Goal: Task Accomplishment & Management: Manage account settings

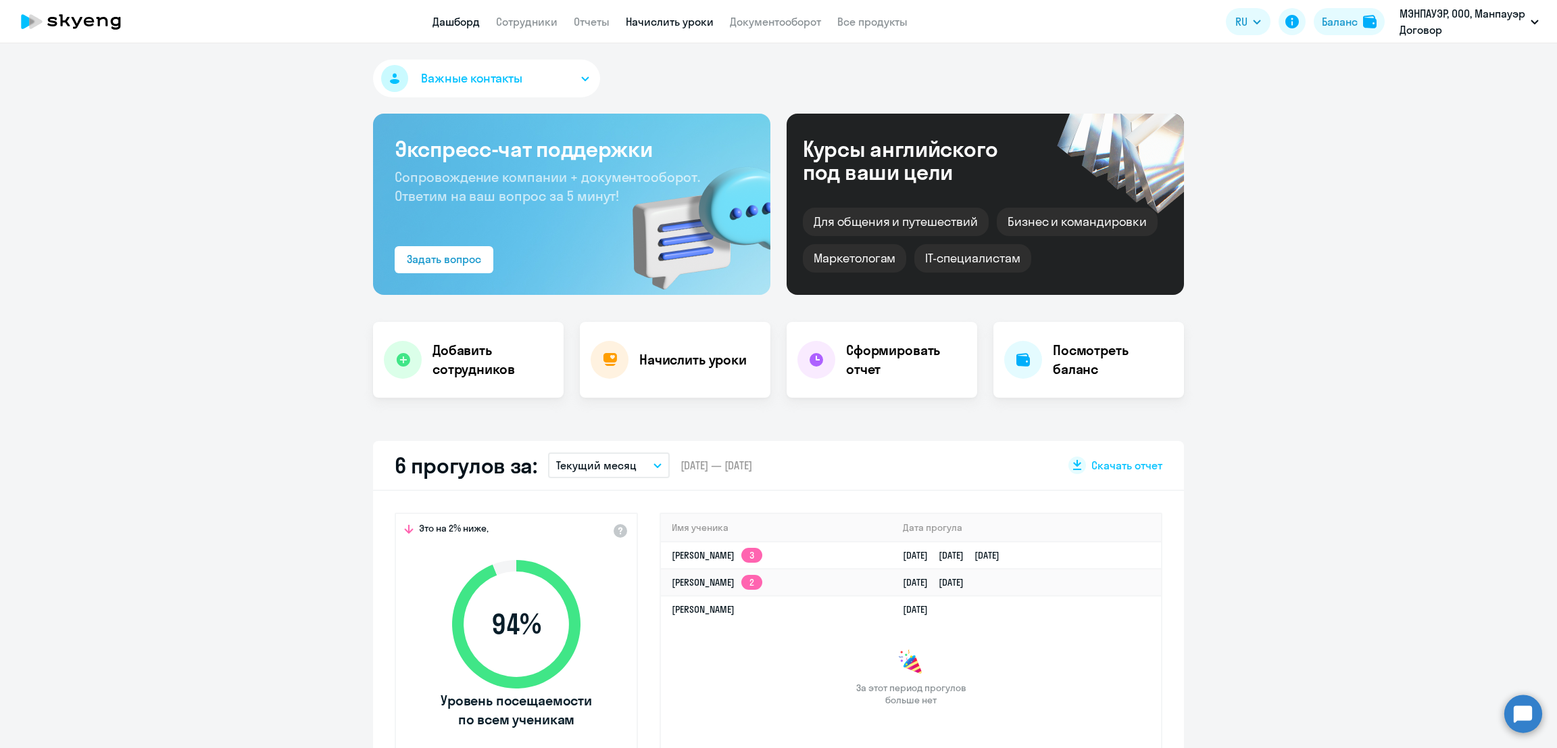
click at [658, 24] on link "Начислить уроки" at bounding box center [670, 22] width 88 height 14
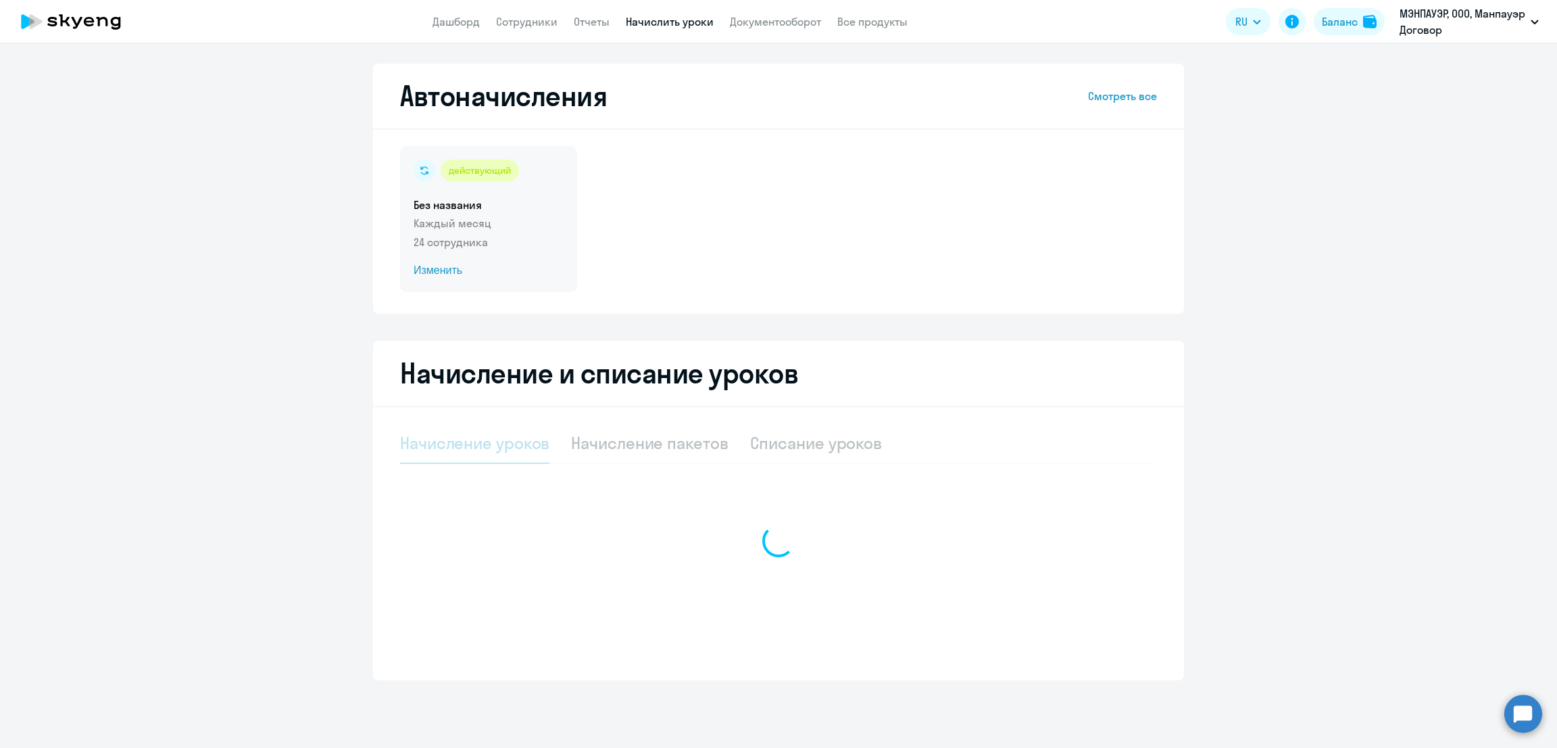
select select "10"
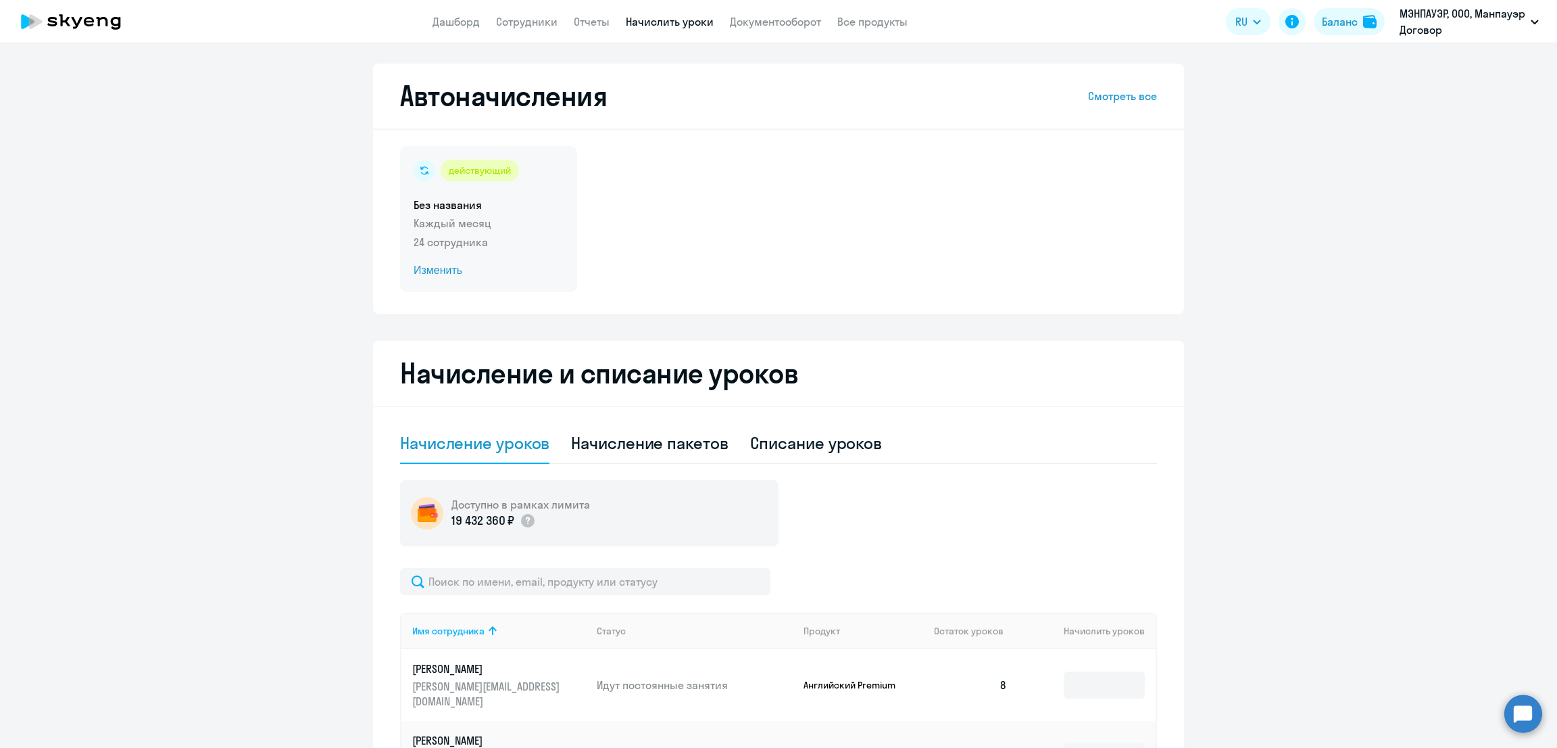
click at [514, 251] on div "действующий Без названия Каждый месяц 24 сотрудника Изменить" at bounding box center [488, 219] width 177 height 146
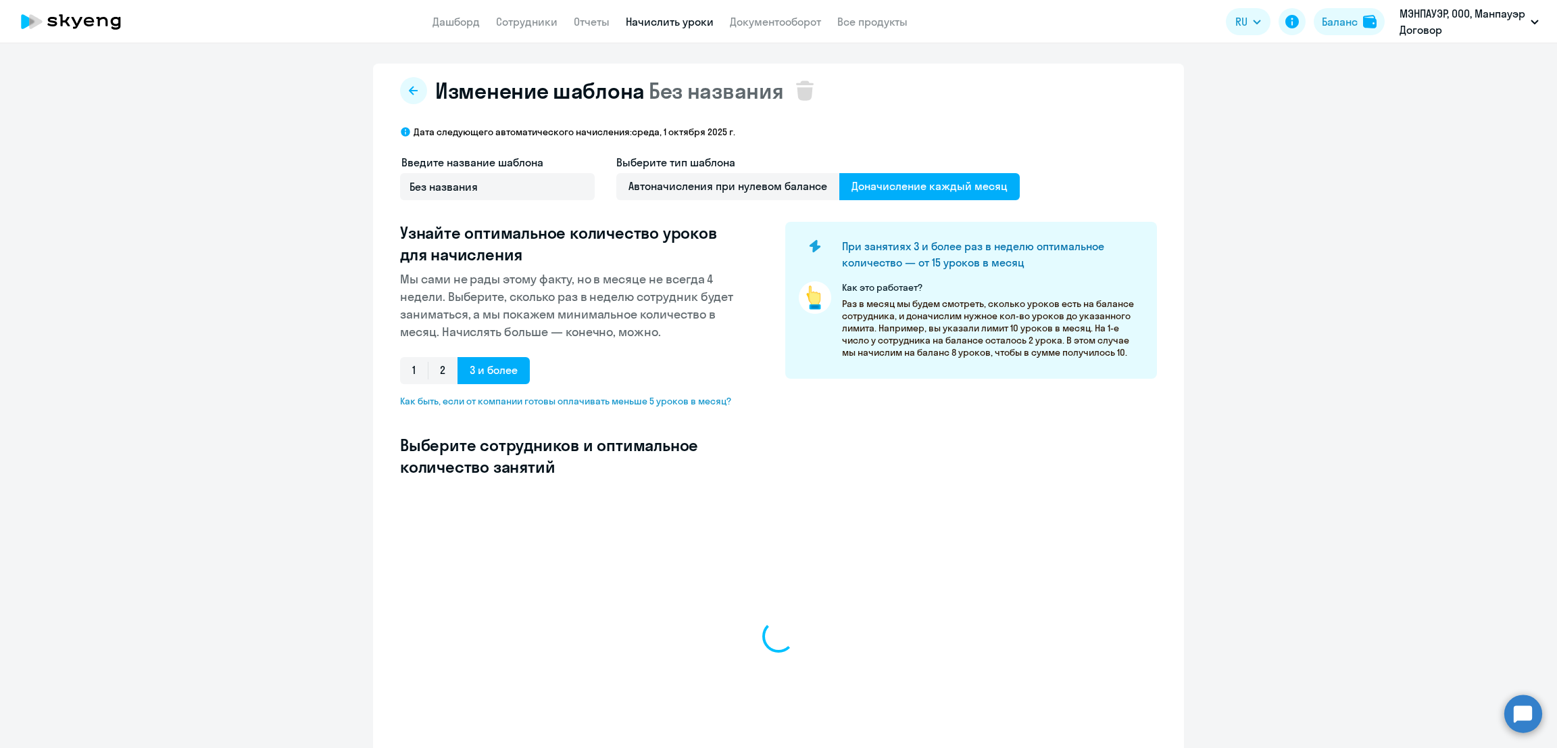
select select "10"
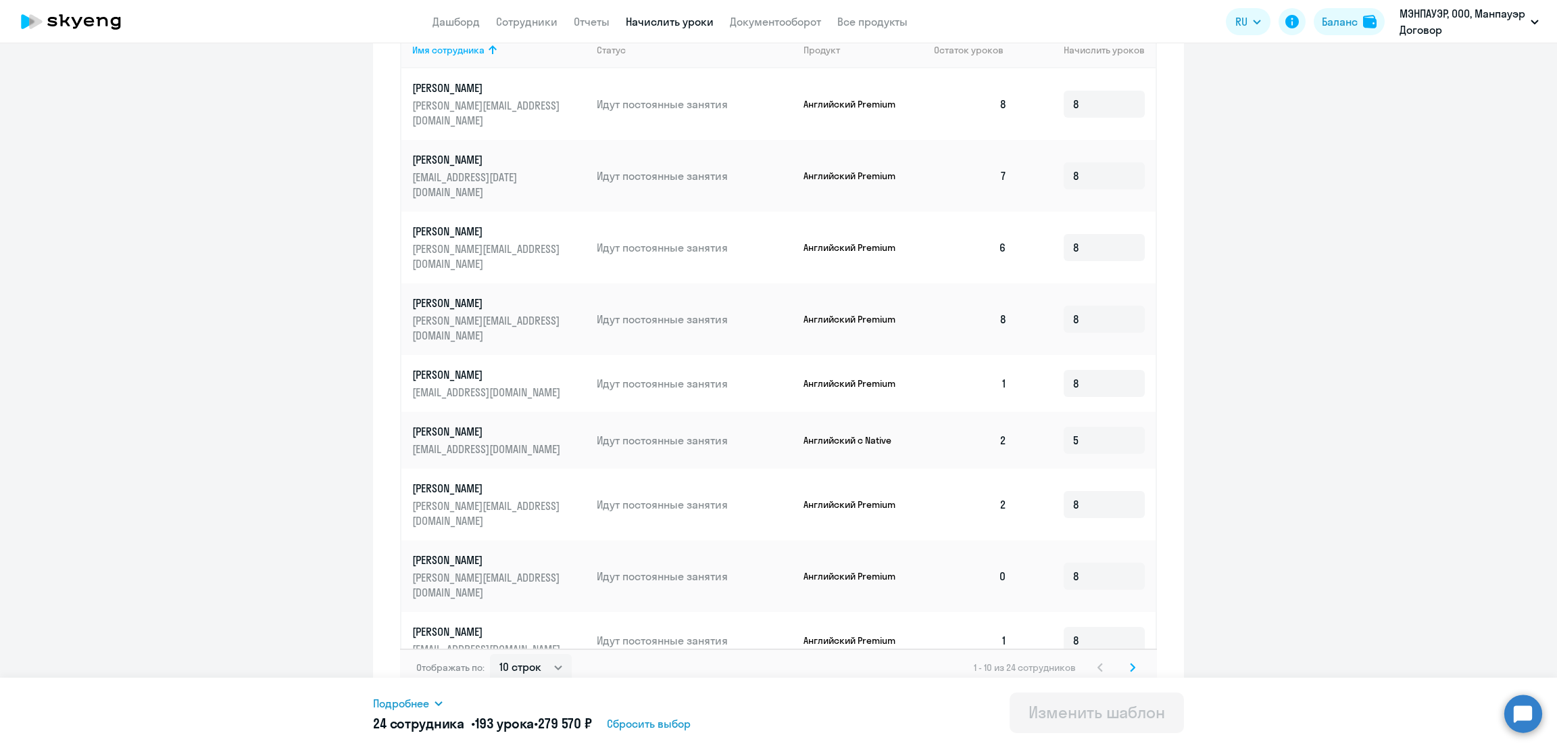
scroll to position [508, 0]
click at [1126, 658] on svg-icon at bounding box center [1133, 666] width 16 height 16
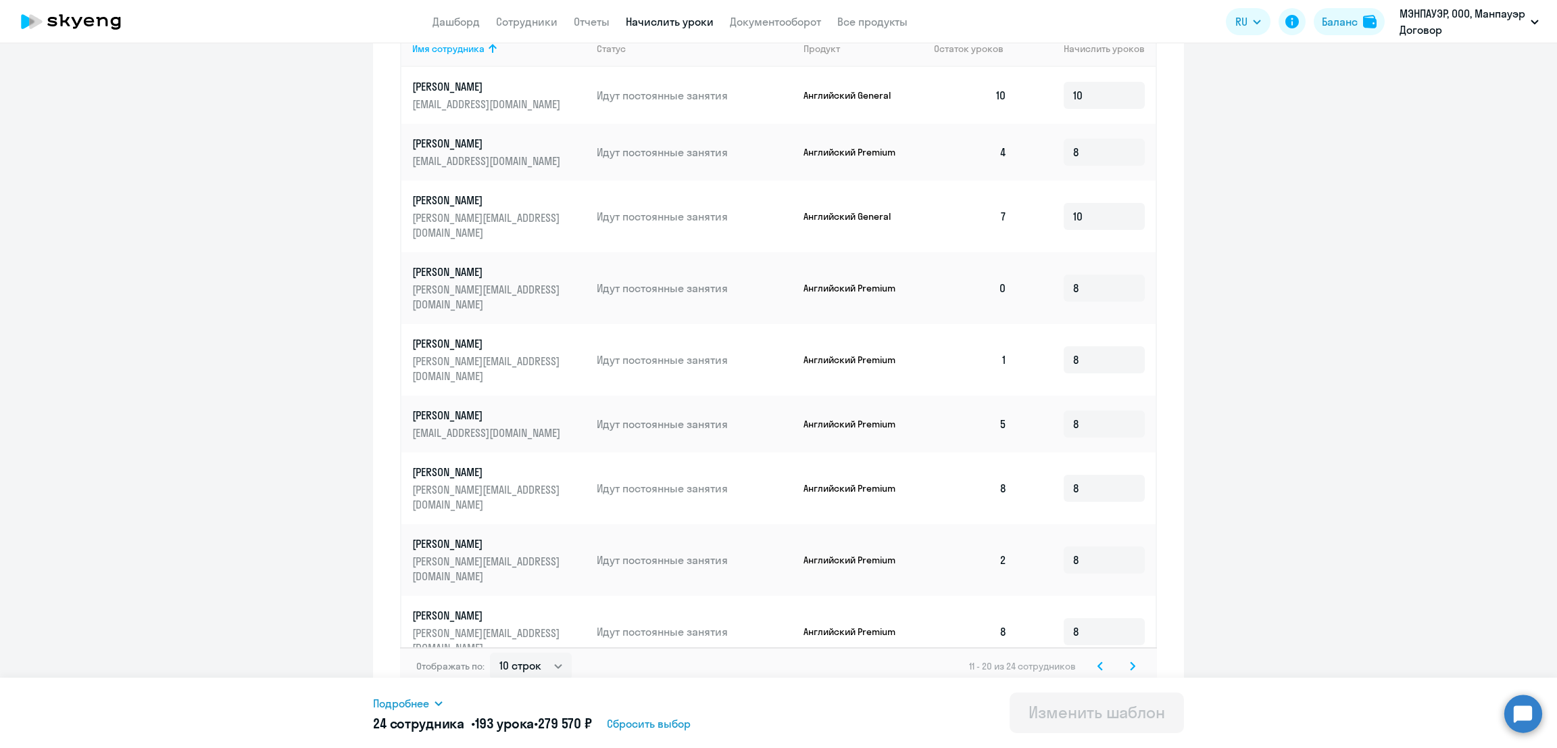
click at [1130, 661] on icon at bounding box center [1132, 665] width 5 height 9
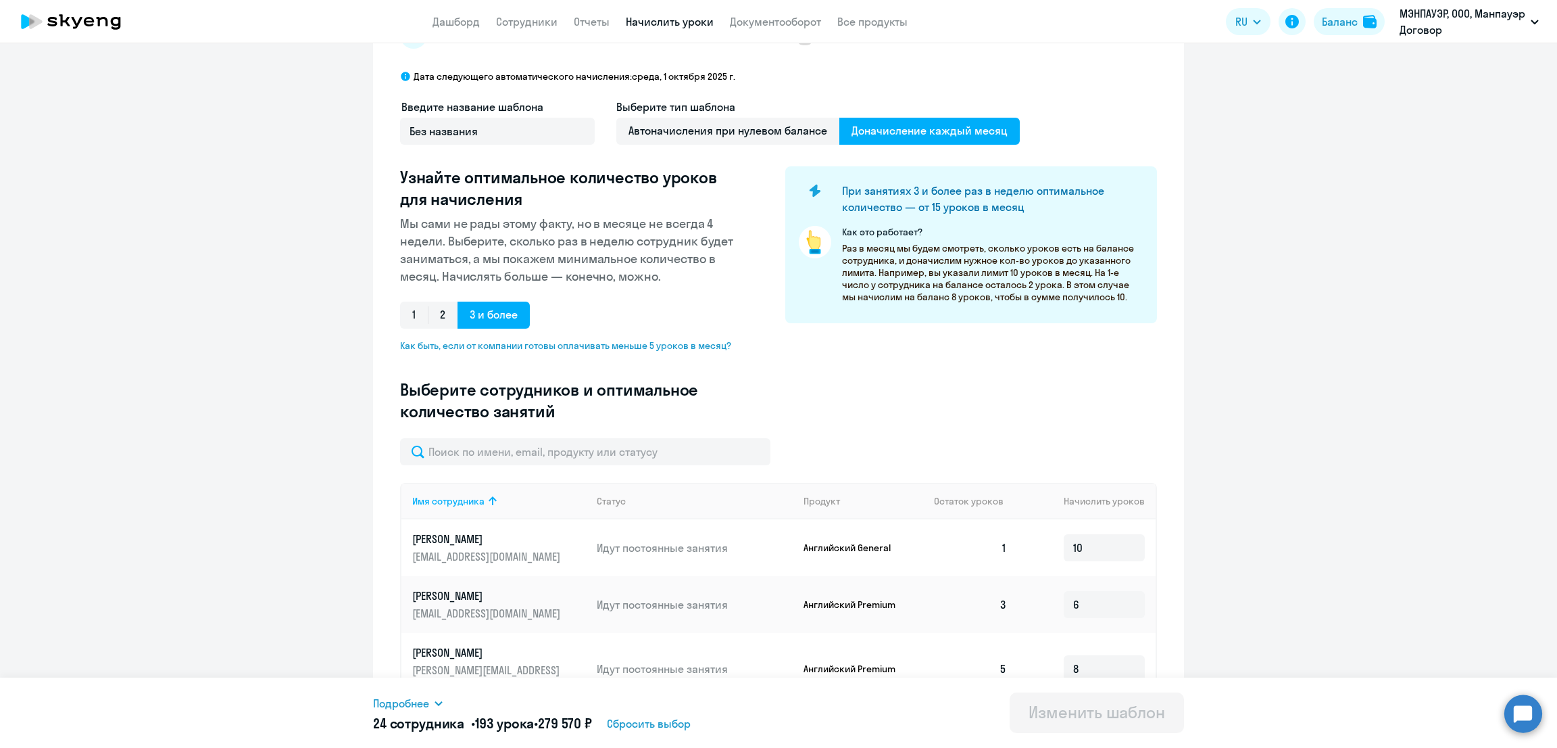
scroll to position [0, 0]
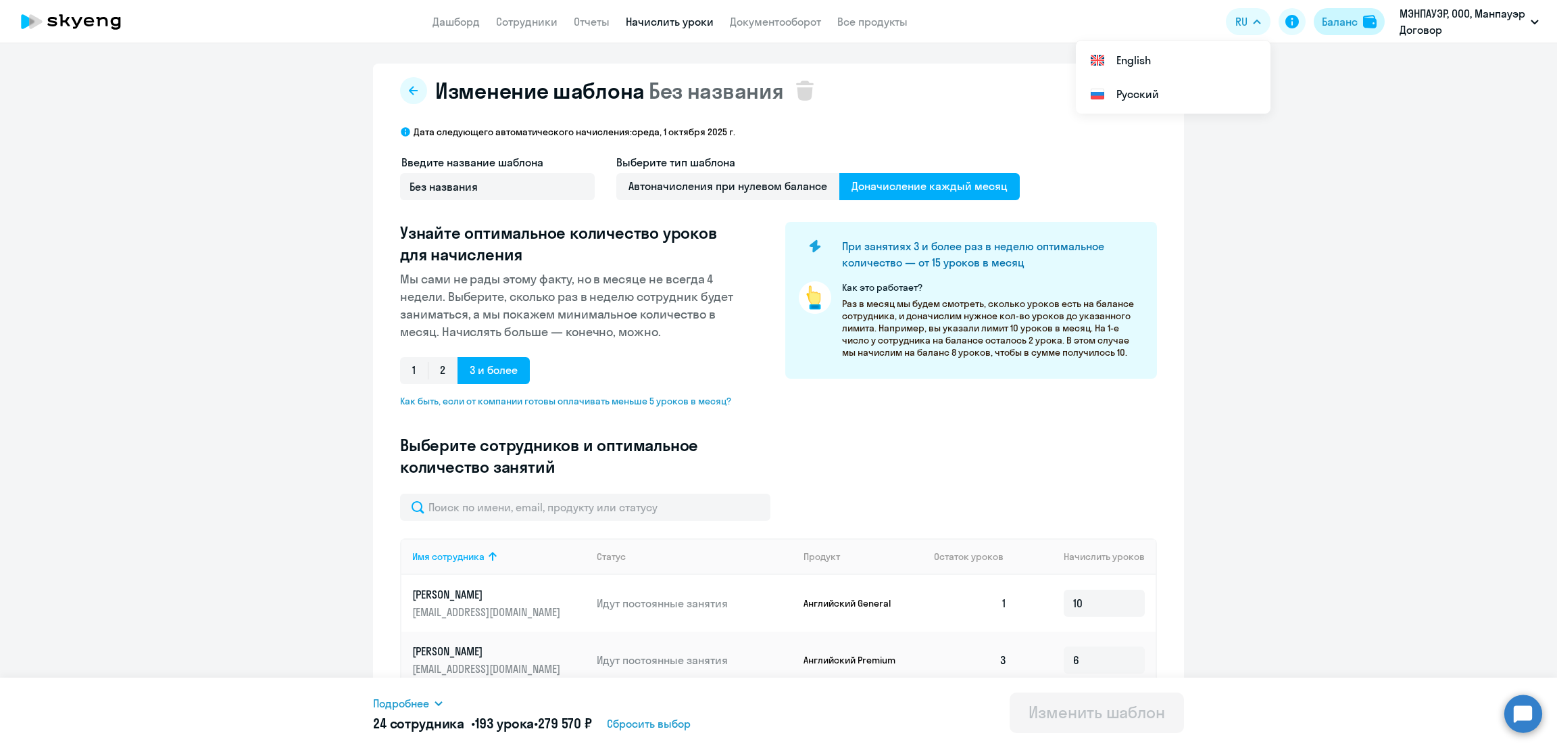
click at [1336, 24] on div "Баланс" at bounding box center [1340, 22] width 36 height 16
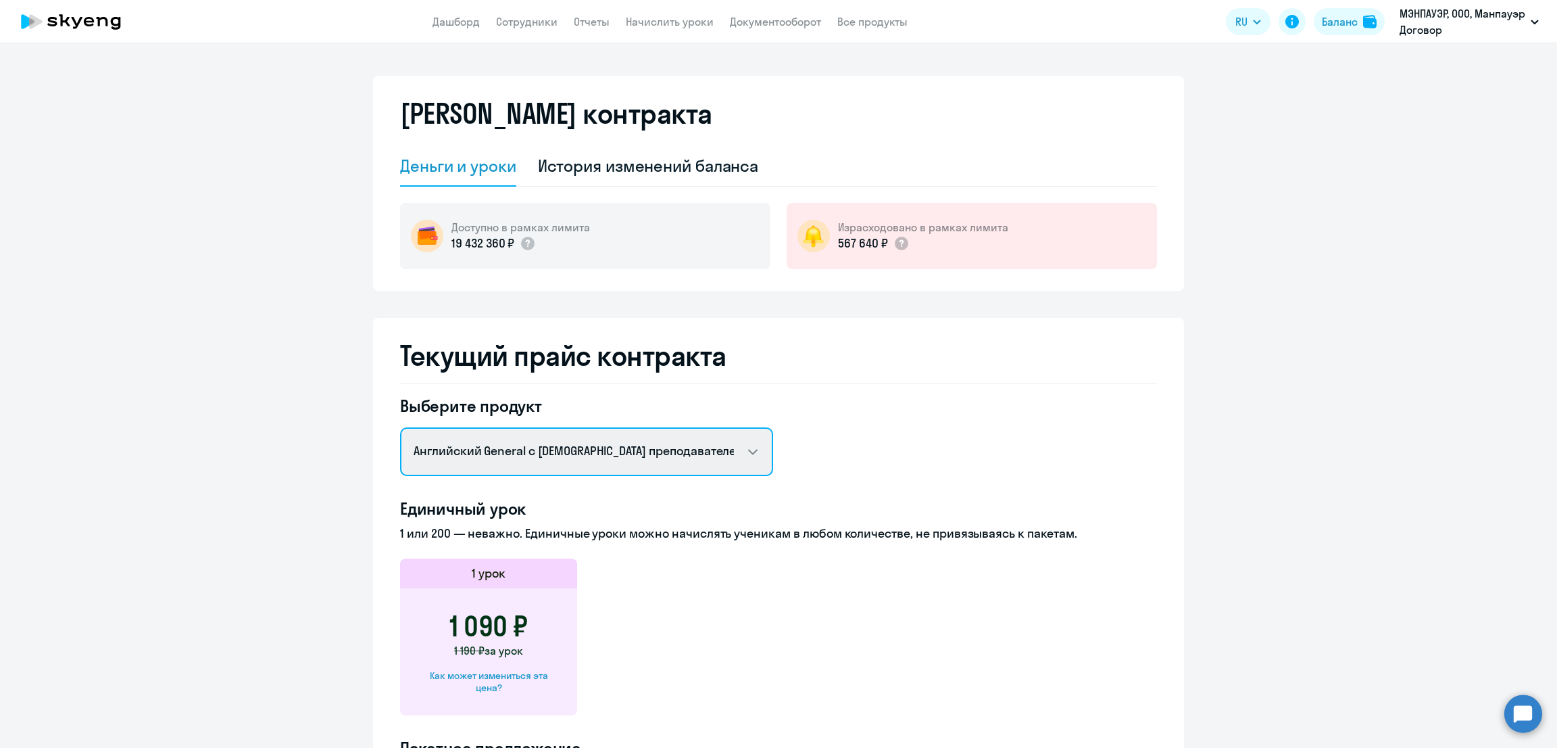
click at [516, 450] on select "Английский General с [DEMOGRAPHIC_DATA] преподавателем Английский General с [DE…" at bounding box center [586, 451] width 373 height 49
select select "english_junior_native_speaker"
click at [400, 427] on select "Английский General с [DEMOGRAPHIC_DATA] преподавателем Английский General с [DE…" at bounding box center [586, 451] width 373 height 49
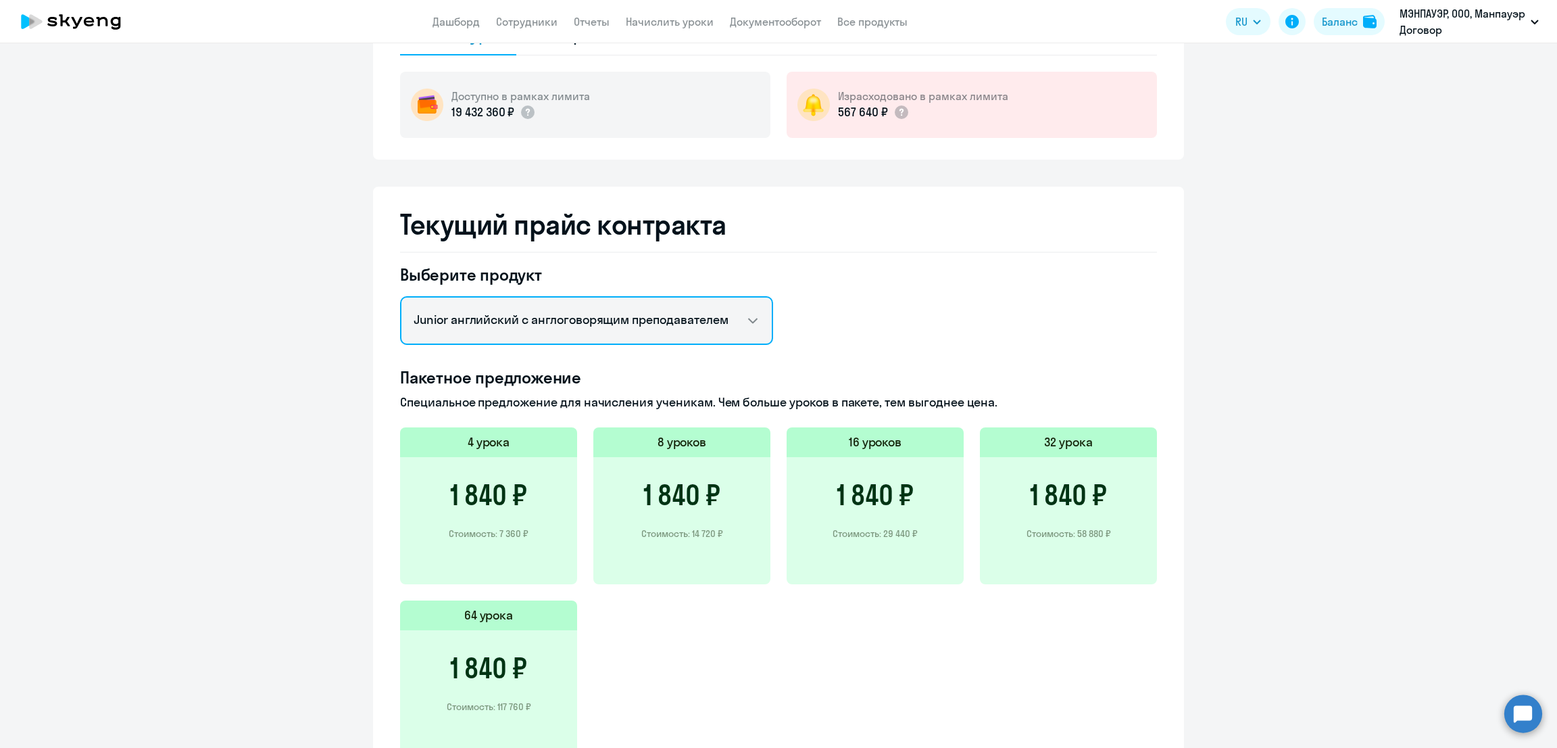
scroll to position [222, 0]
